Goal: Task Accomplishment & Management: Use online tool/utility

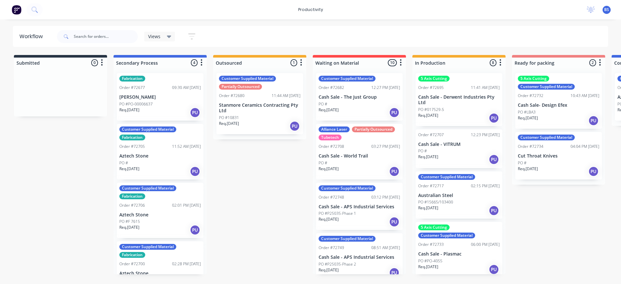
scroll to position [0, 551]
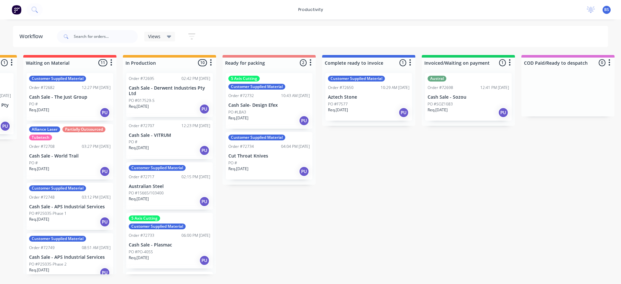
scroll to position [0, 290]
click at [275, 105] on p "Cash Sale- Design Efex" at bounding box center [268, 105] width 81 height 5
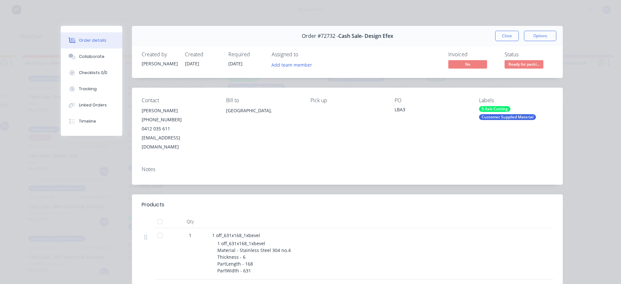
click at [509, 62] on span "Ready for packi..." at bounding box center [524, 64] width 39 height 8
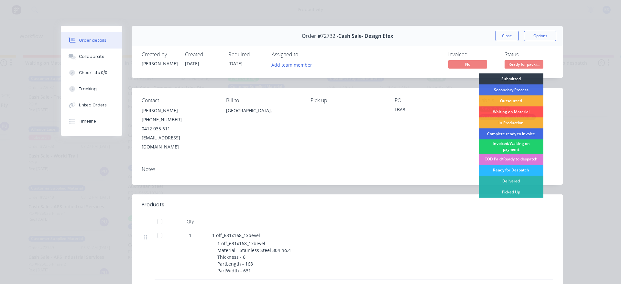
click at [508, 132] on div "Complete ready to invoice" at bounding box center [511, 133] width 65 height 11
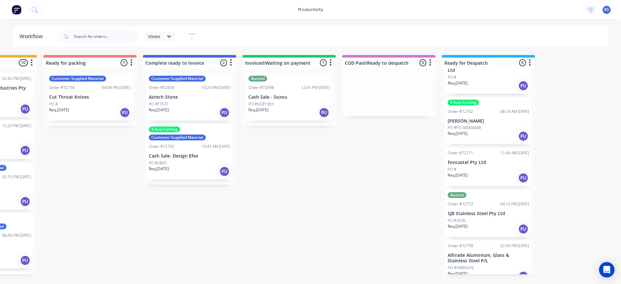
scroll to position [85, 0]
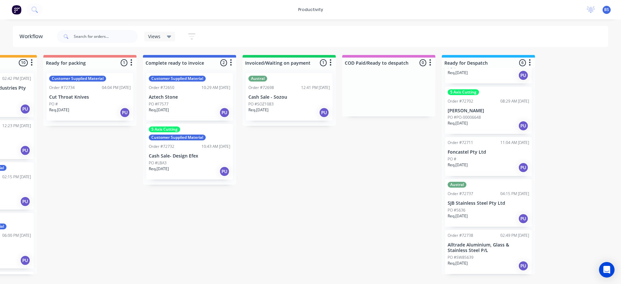
click at [489, 260] on div "Req. [DATE] PU" at bounding box center [488, 265] width 81 height 11
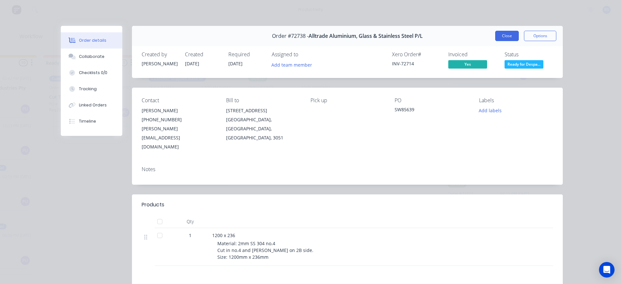
click at [495, 38] on button "Close" at bounding box center [507, 36] width 24 height 10
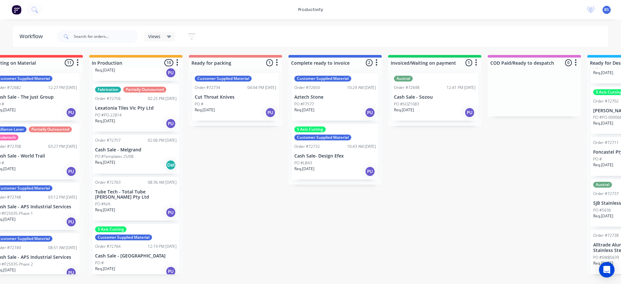
scroll to position [289, 0]
click at [144, 157] on div "PO #Templates 25/08" at bounding box center [135, 156] width 81 height 6
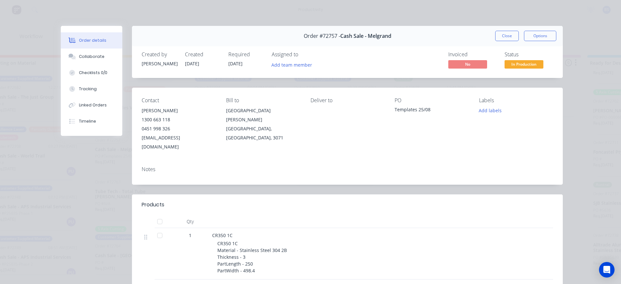
click at [529, 67] on span "In Production" at bounding box center [524, 64] width 39 height 8
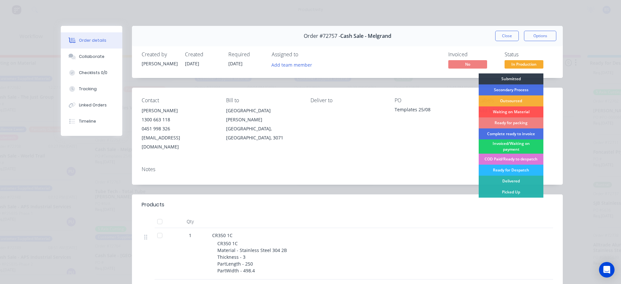
click at [499, 122] on div "Ready for packing" at bounding box center [511, 122] width 65 height 11
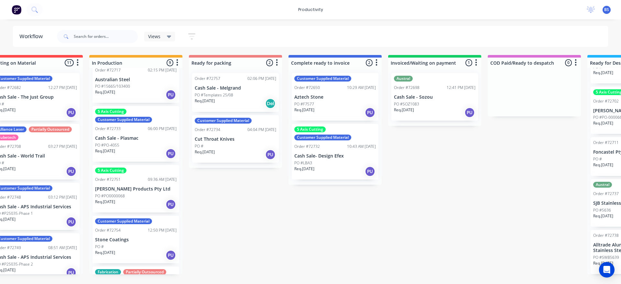
scroll to position [86, 0]
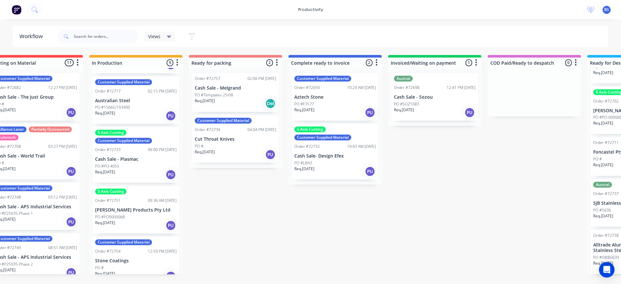
click at [130, 222] on div "Req. 01/09/25 PU" at bounding box center [135, 225] width 81 height 11
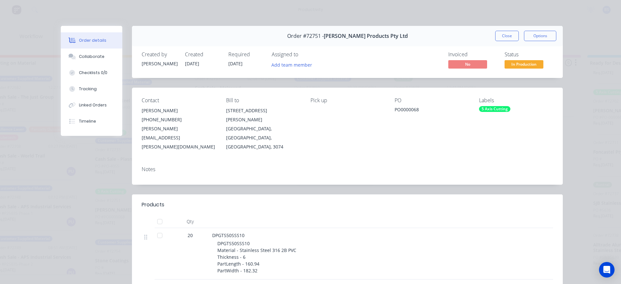
click at [514, 64] on span "In Production" at bounding box center [524, 64] width 39 height 8
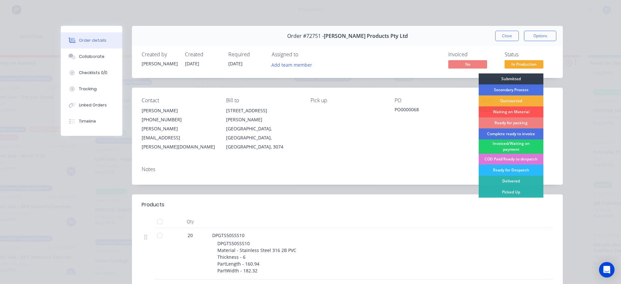
click at [494, 122] on div "Ready for packing" at bounding box center [511, 122] width 65 height 11
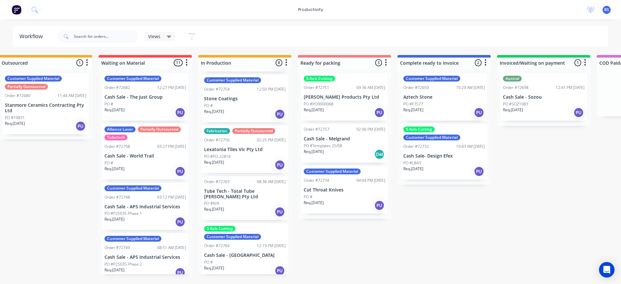
scroll to position [0, 203]
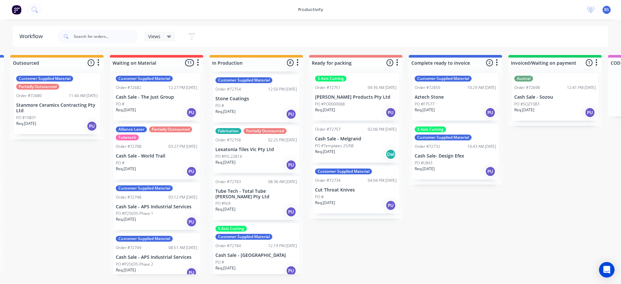
click at [157, 104] on div "PO #" at bounding box center [156, 104] width 81 height 6
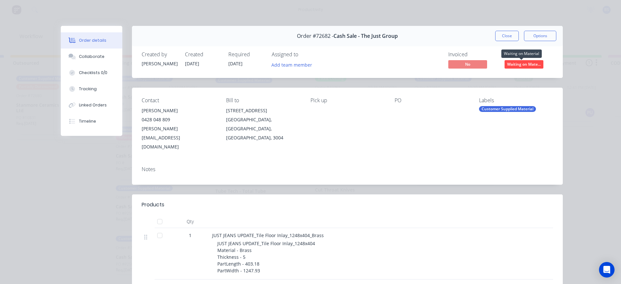
click at [511, 63] on span "Waiting on Mate..." at bounding box center [524, 64] width 39 height 8
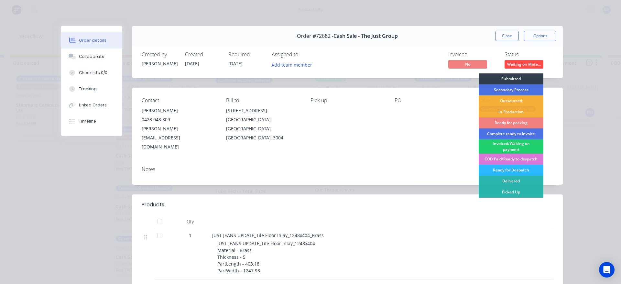
click at [508, 124] on div "Ready for packing" at bounding box center [511, 122] width 65 height 11
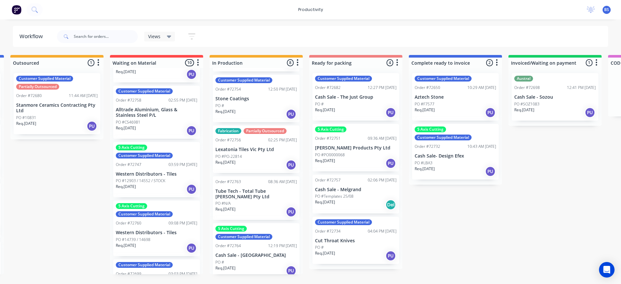
scroll to position [324, 0]
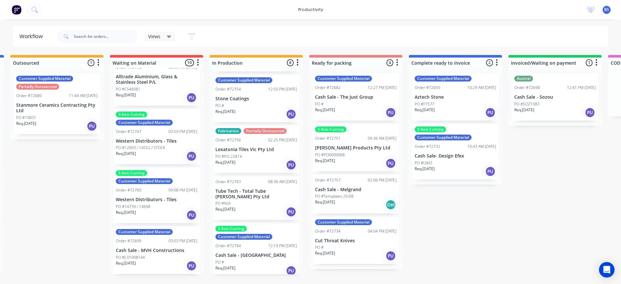
click at [151, 212] on div "Req. 02/09/25 PU" at bounding box center [156, 215] width 81 height 11
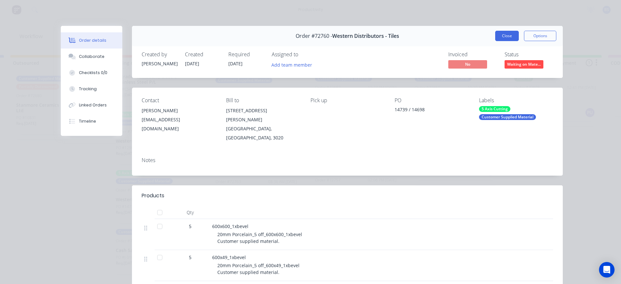
click at [497, 39] on button "Close" at bounding box center [507, 36] width 24 height 10
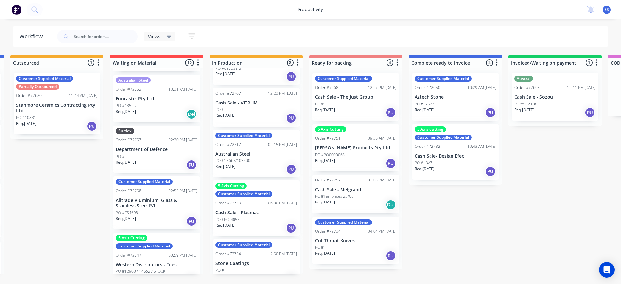
scroll to position [195, 0]
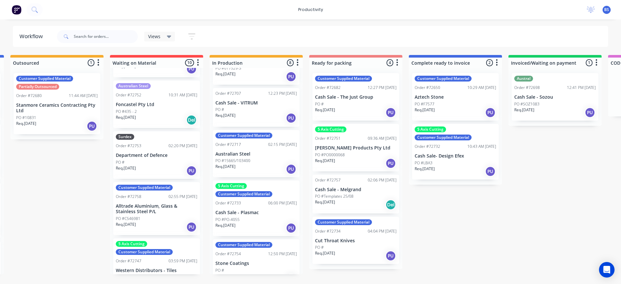
click at [158, 119] on div "Req. 02/09/25 Del" at bounding box center [156, 119] width 81 height 11
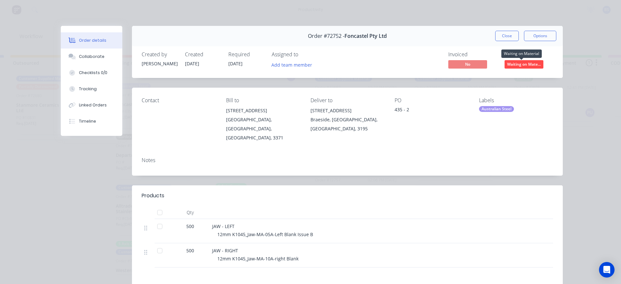
click at [516, 67] on span "Waiting on Mate..." at bounding box center [524, 64] width 39 height 8
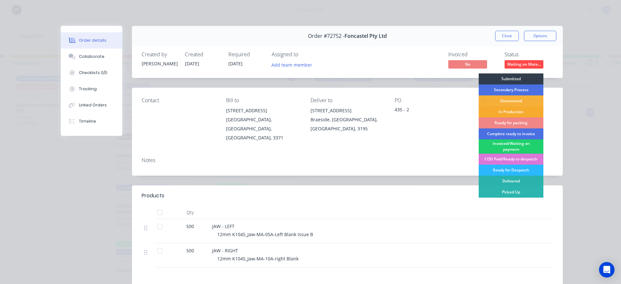
click at [506, 111] on div "In Production" at bounding box center [511, 111] width 65 height 11
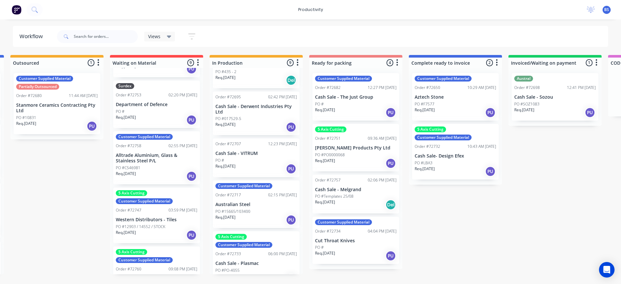
click at [356, 114] on div "Req. 18/08/25 PU" at bounding box center [355, 112] width 81 height 11
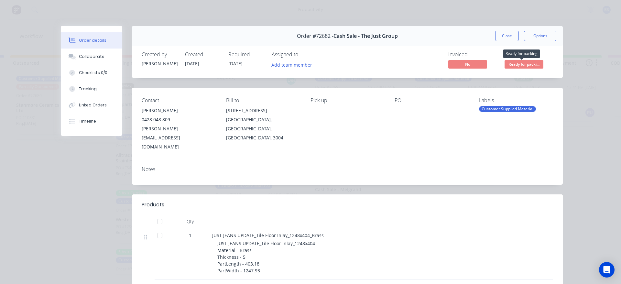
click at [511, 66] on span "Ready for packi..." at bounding box center [524, 64] width 39 height 8
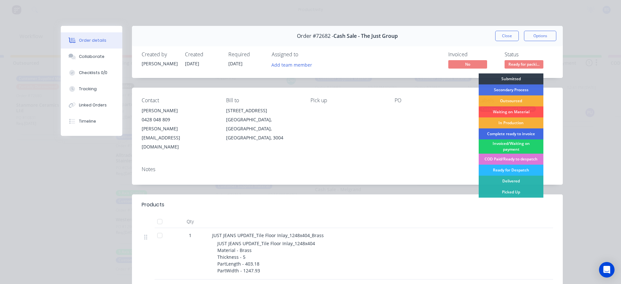
click at [505, 134] on div "Complete ready to invoice" at bounding box center [511, 133] width 65 height 11
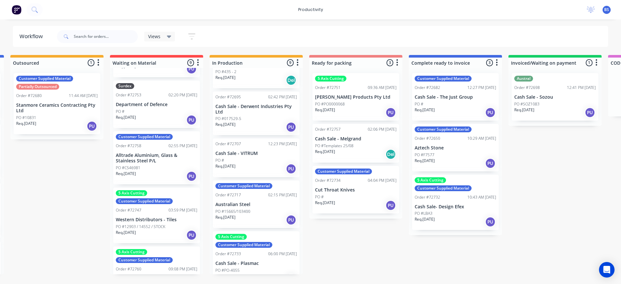
click at [360, 200] on div "Req. 27/08/25 PU" at bounding box center [355, 205] width 81 height 11
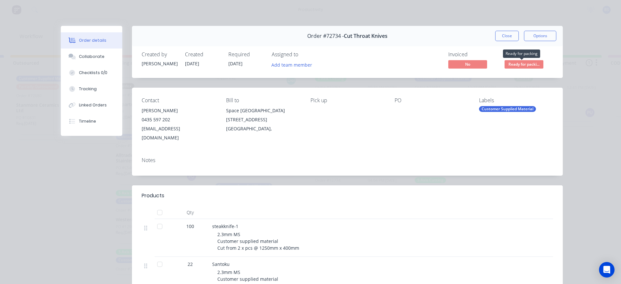
click at [506, 64] on span "Ready for packi..." at bounding box center [524, 64] width 39 height 8
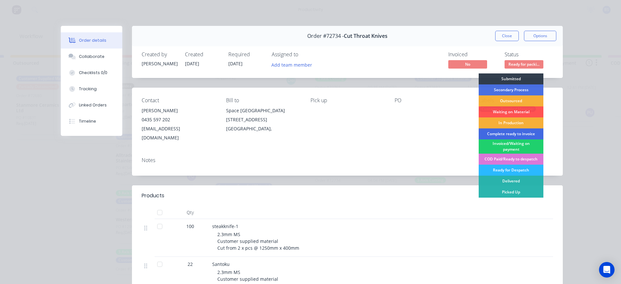
click at [501, 133] on div "Complete ready to invoice" at bounding box center [511, 133] width 65 height 11
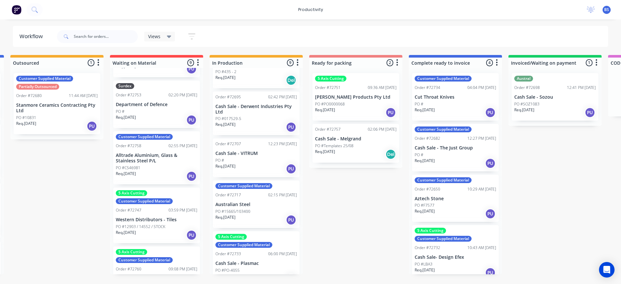
click at [365, 156] on div "Req. 01/09/25 Del" at bounding box center [355, 154] width 81 height 11
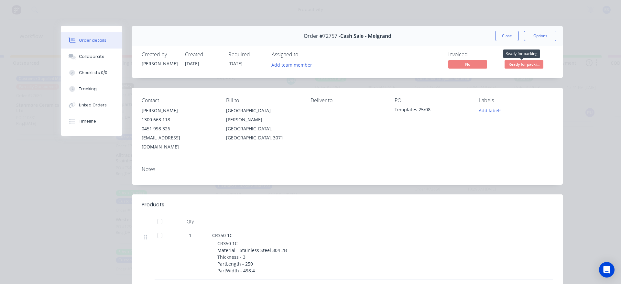
click at [511, 65] on span "Ready for packi..." at bounding box center [524, 64] width 39 height 8
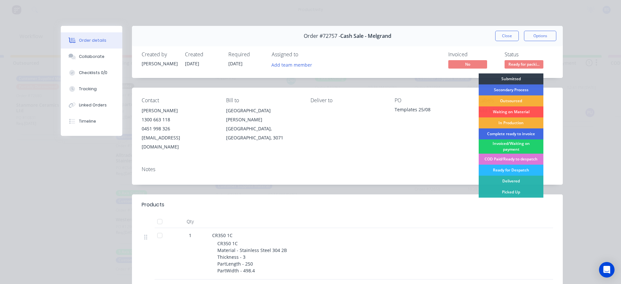
click at [507, 136] on div "Complete ready to invoice" at bounding box center [511, 133] width 65 height 11
